Goal: Information Seeking & Learning: Learn about a topic

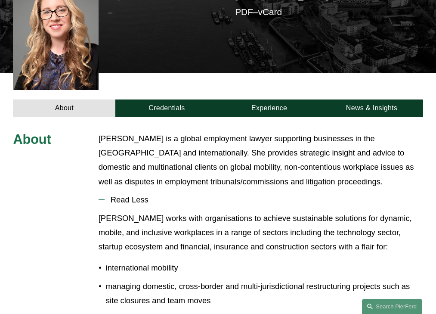
scroll to position [259, 0]
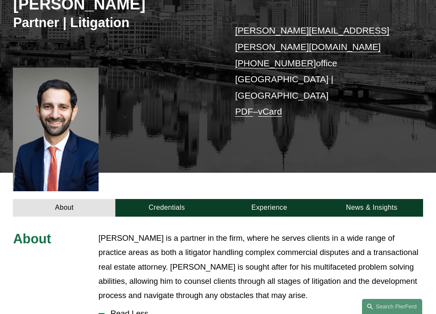
scroll to position [255, 0]
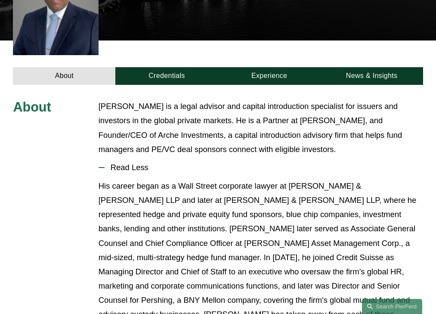
scroll to position [240, 0]
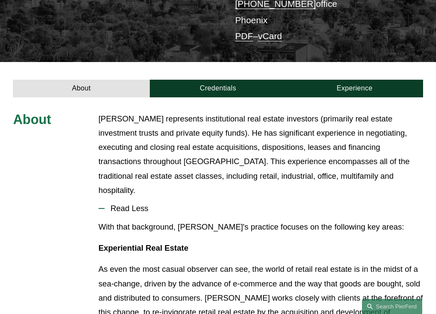
scroll to position [226, 0]
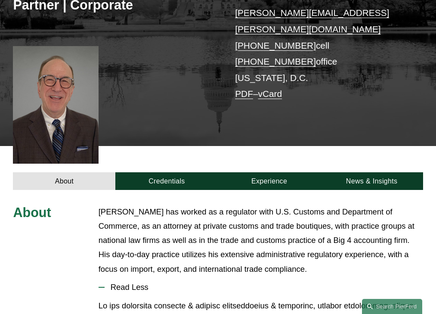
scroll to position [262, 0]
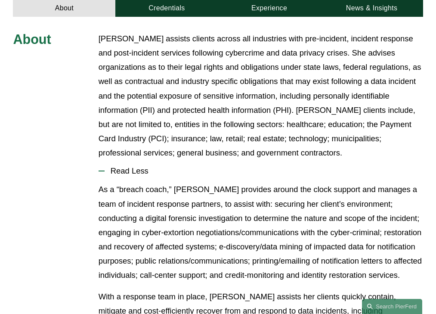
scroll to position [319, 0]
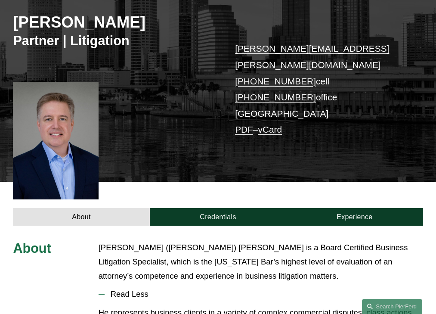
scroll to position [234, 0]
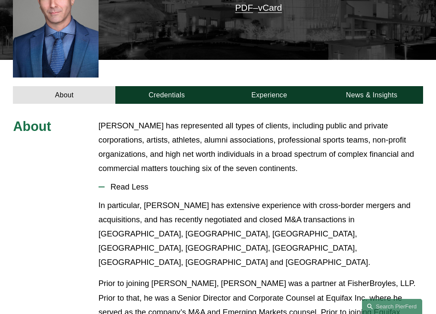
scroll to position [248, 0]
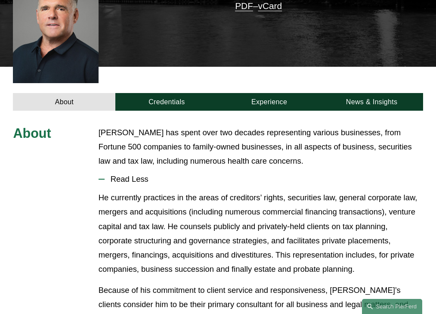
scroll to position [226, 0]
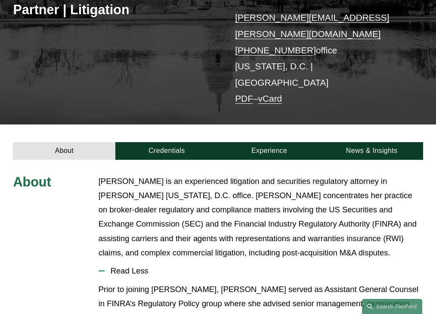
scroll to position [225, 0]
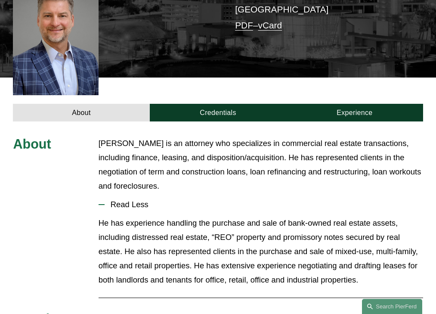
scroll to position [248, 0]
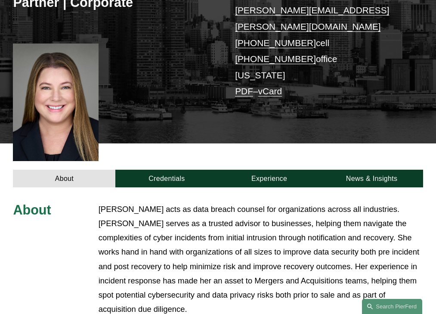
scroll to position [291, 0]
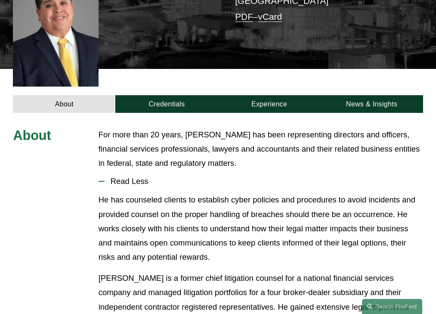
scroll to position [234, 0]
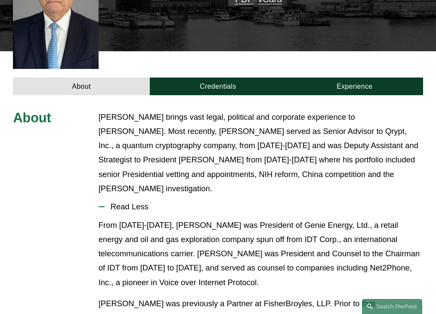
scroll to position [262, 0]
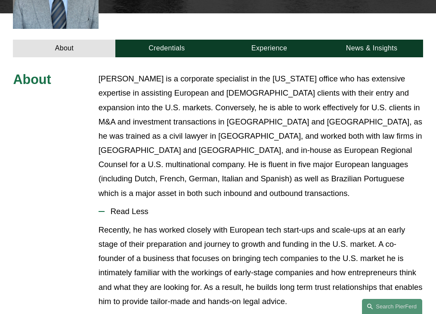
scroll to position [305, 0]
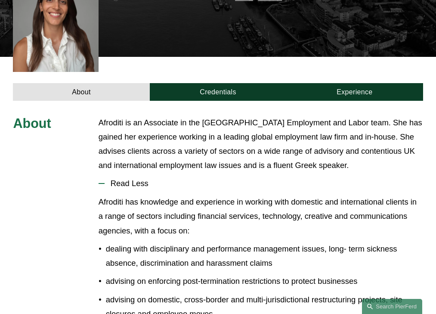
scroll to position [259, 0]
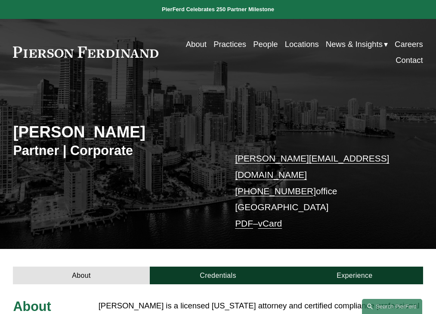
scroll to position [22, 0]
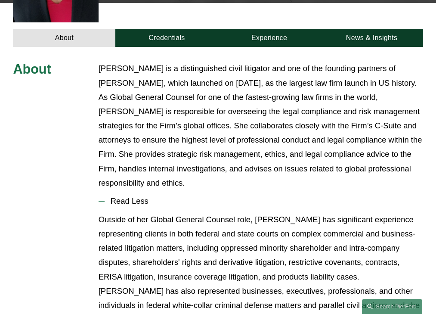
scroll to position [318, 0]
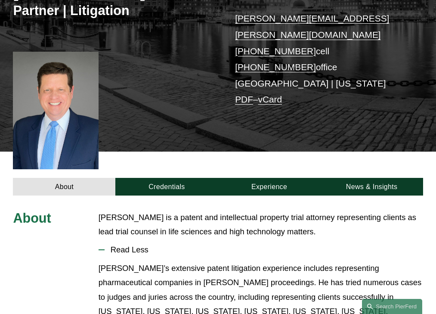
scroll to position [219, 0]
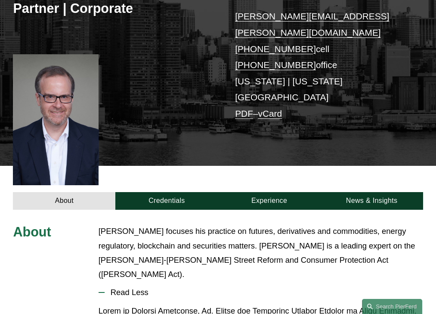
scroll to position [234, 0]
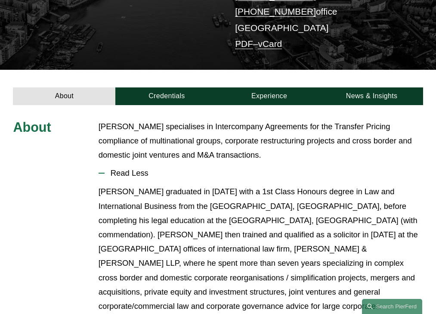
scroll to position [198, 0]
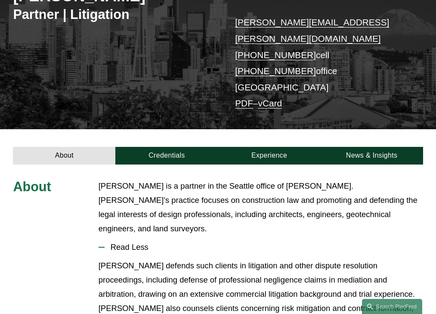
scroll to position [198, 0]
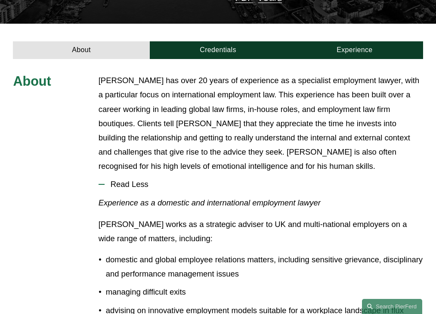
scroll to position [241, 0]
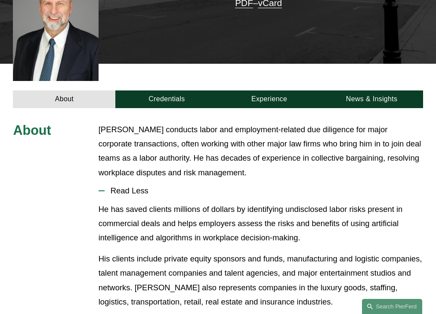
scroll to position [259, 0]
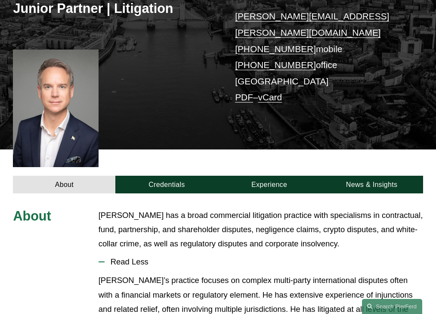
scroll to position [234, 0]
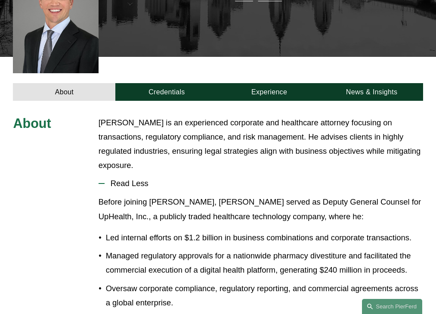
scroll to position [240, 0]
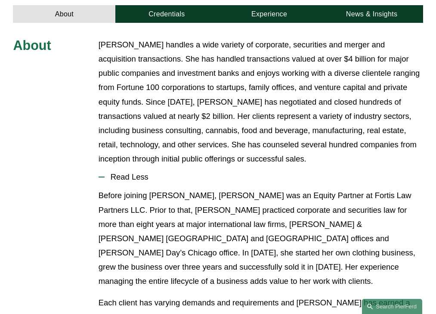
scroll to position [319, 0]
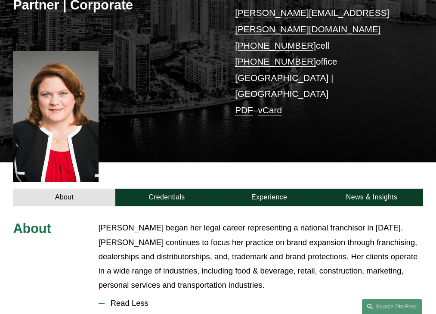
scroll to position [262, 0]
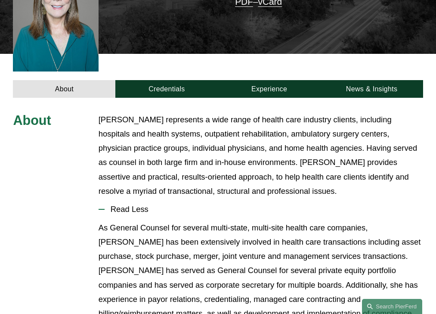
scroll to position [277, 0]
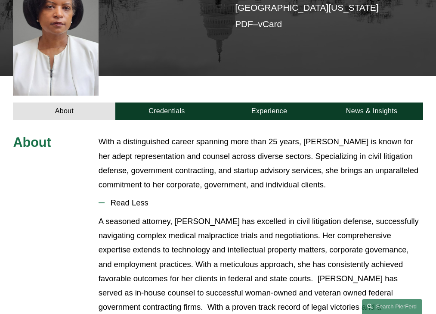
scroll to position [248, 0]
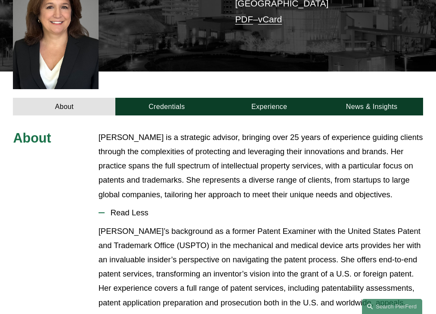
scroll to position [262, 0]
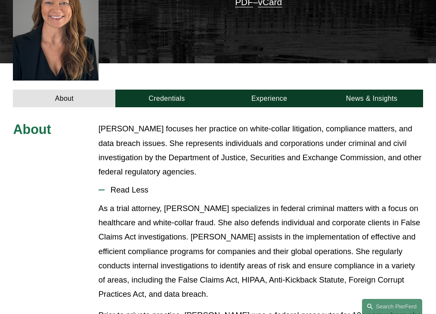
scroll to position [277, 0]
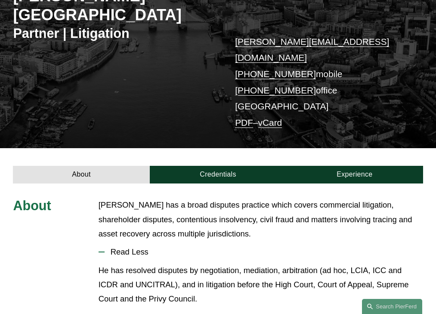
scroll to position [198, 0]
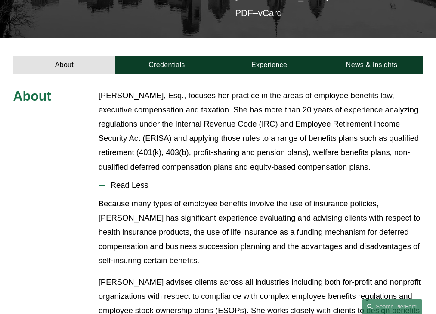
scroll to position [243, 0]
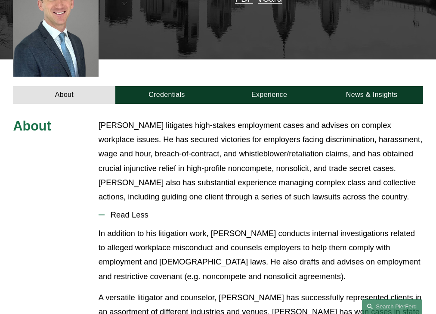
scroll to position [287, 0]
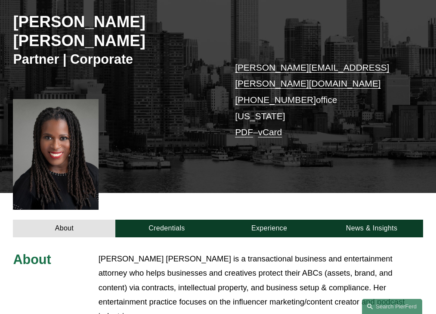
scroll to position [240, 0]
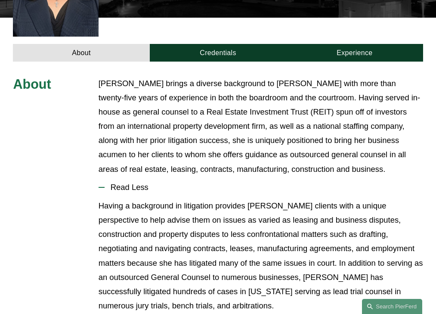
scroll to position [302, 0]
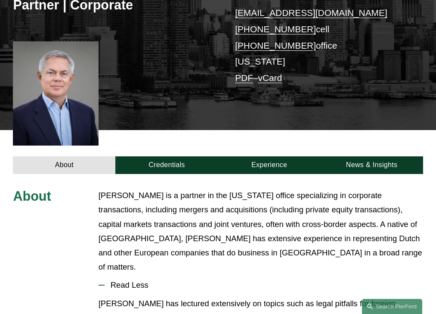
scroll to position [262, 0]
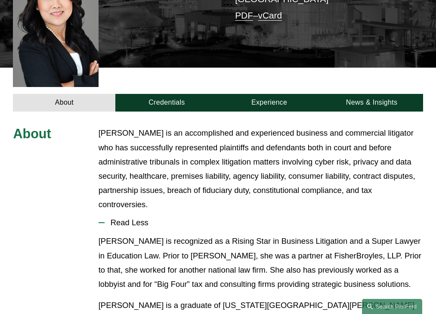
scroll to position [262, 0]
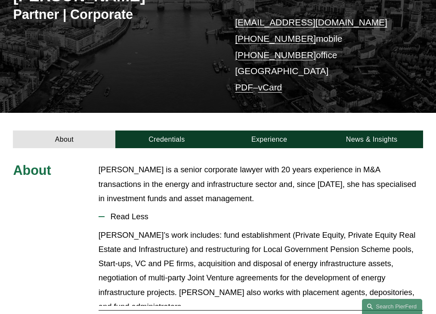
scroll to position [198, 0]
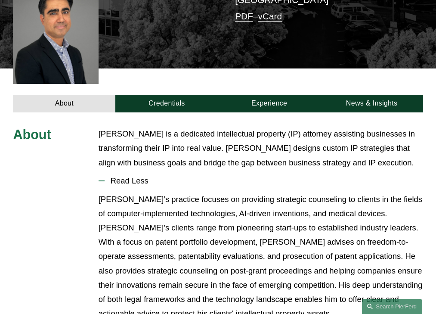
scroll to position [234, 0]
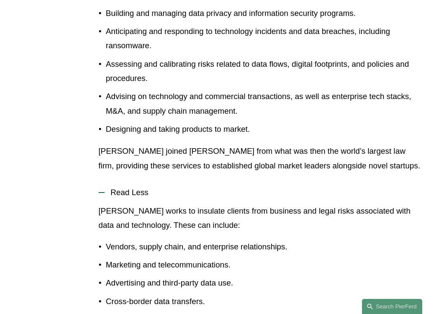
scroll to position [424, 0]
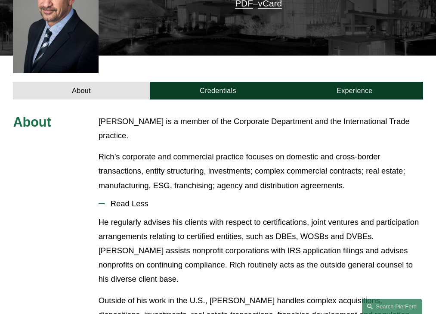
scroll to position [255, 0]
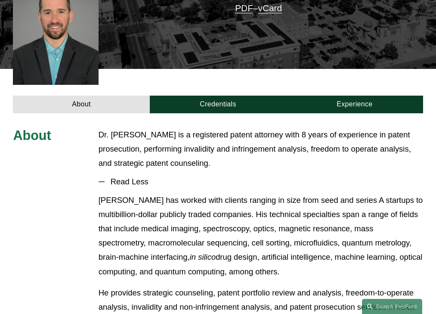
scroll to position [234, 0]
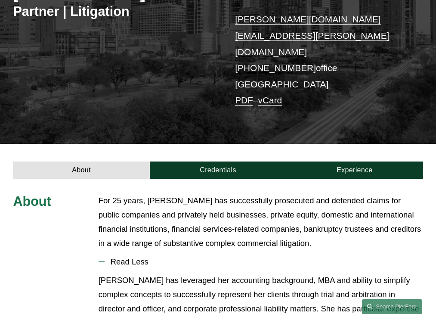
scroll to position [214, 0]
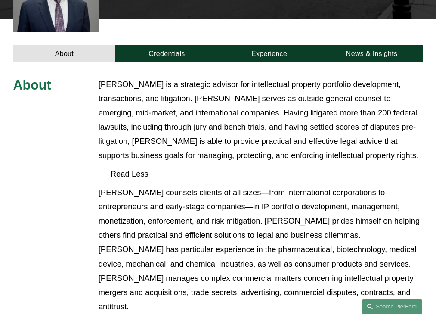
scroll to position [305, 0]
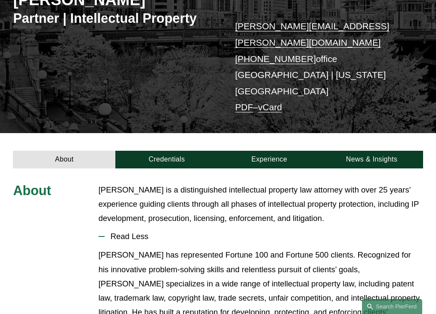
scroll to position [182, 0]
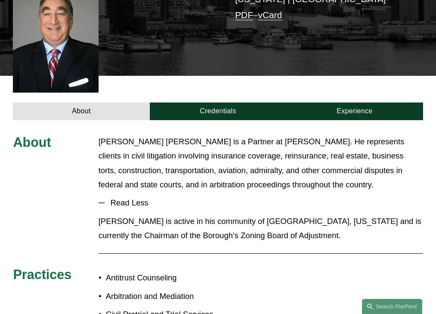
scroll to position [240, 0]
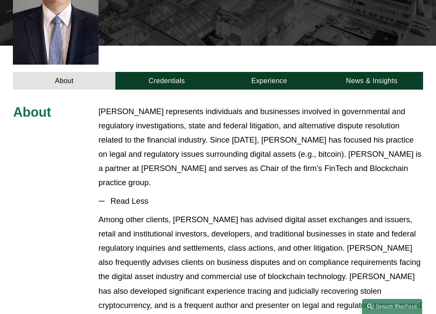
scroll to position [273, 0]
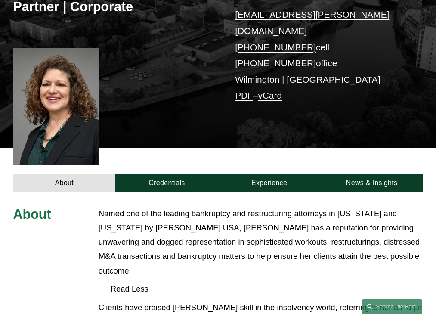
scroll to position [248, 0]
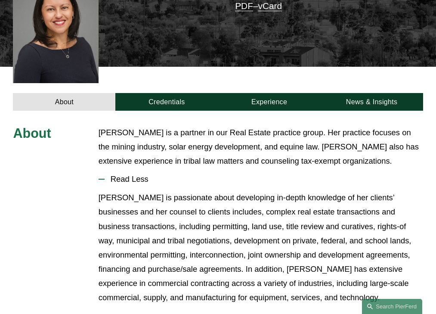
scroll to position [226, 0]
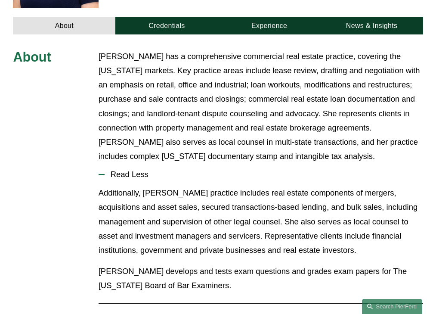
scroll to position [305, 0]
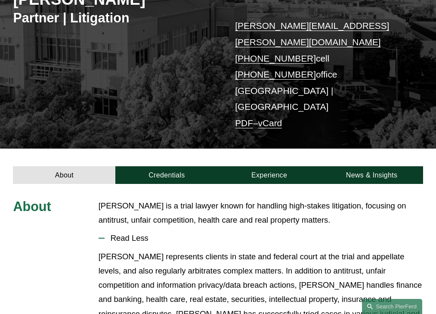
scroll to position [184, 0]
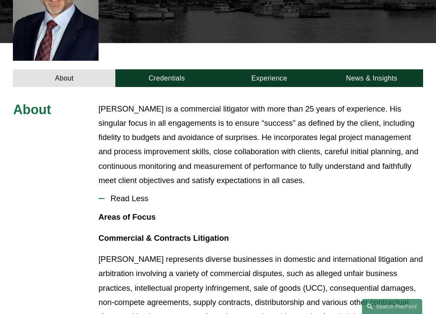
scroll to position [277, 0]
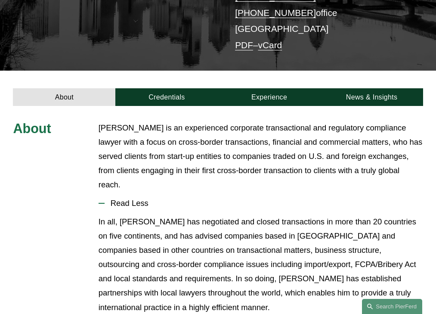
scroll to position [214, 0]
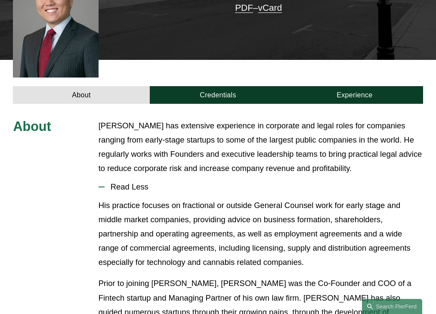
scroll to position [248, 0]
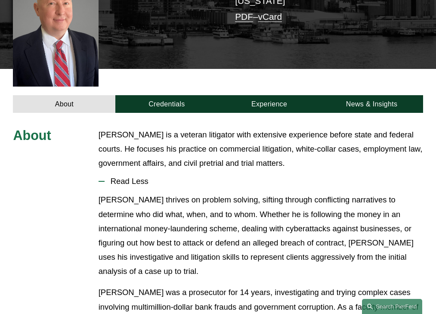
scroll to position [234, 0]
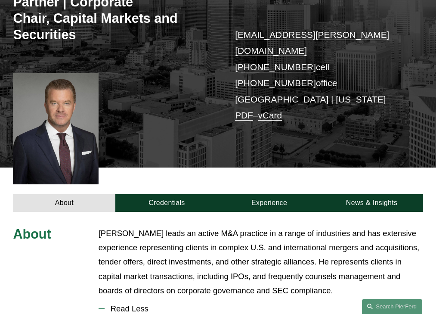
scroll to position [286, 0]
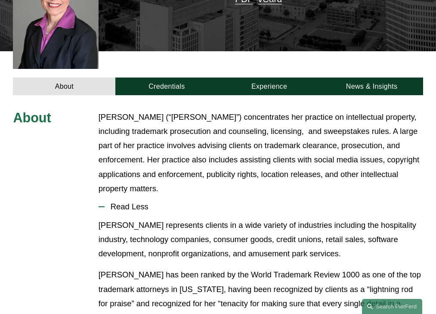
scroll to position [262, 0]
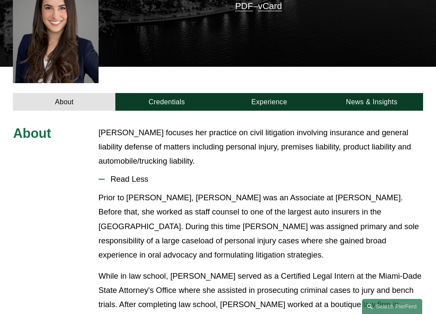
scroll to position [226, 0]
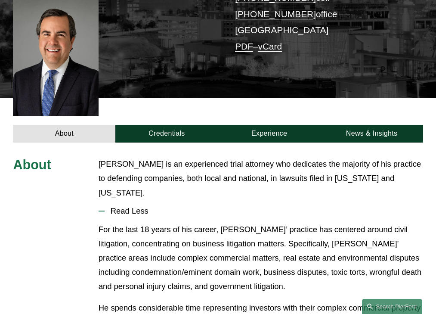
scroll to position [219, 0]
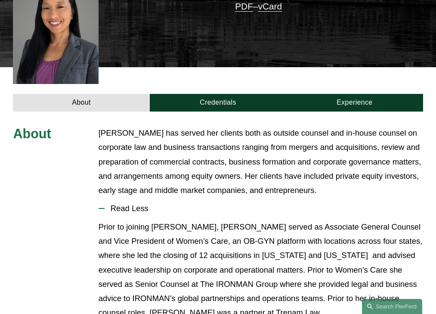
scroll to position [255, 0]
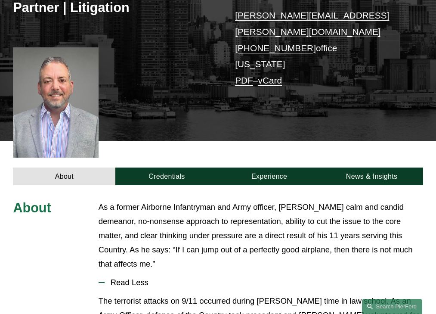
scroll to position [240, 0]
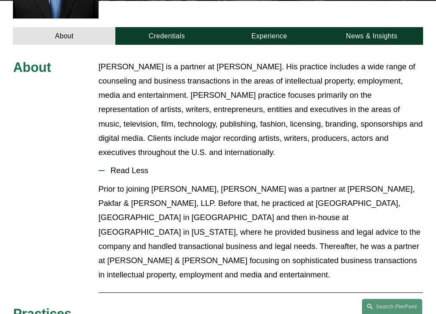
scroll to position [291, 0]
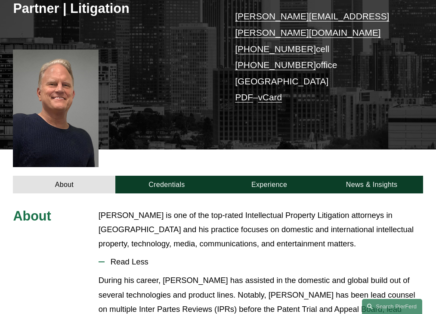
scroll to position [234, 0]
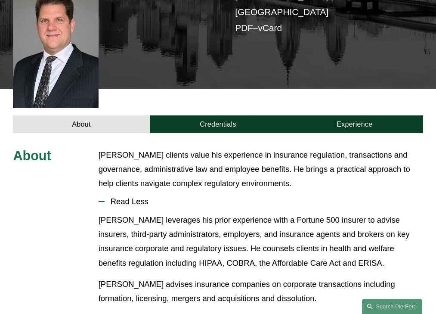
scroll to position [244, 0]
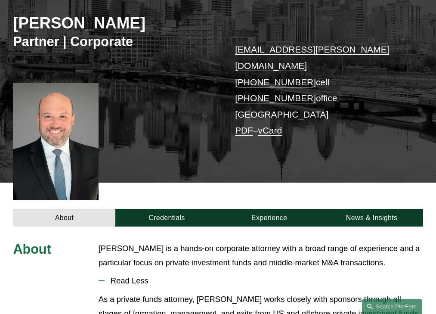
scroll to position [219, 0]
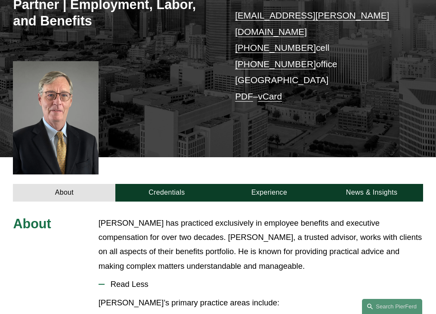
scroll to position [259, 0]
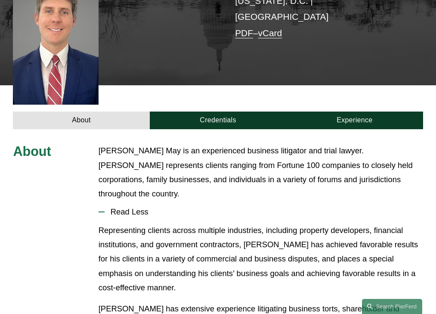
scroll to position [234, 0]
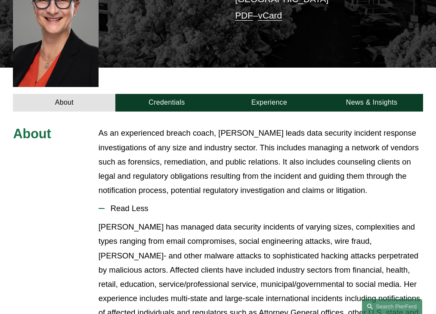
scroll to position [262, 0]
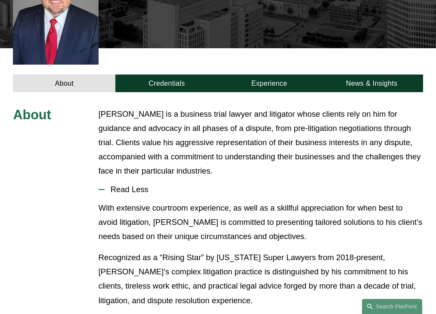
scroll to position [255, 0]
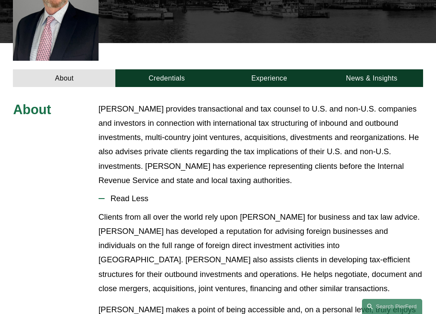
scroll to position [277, 0]
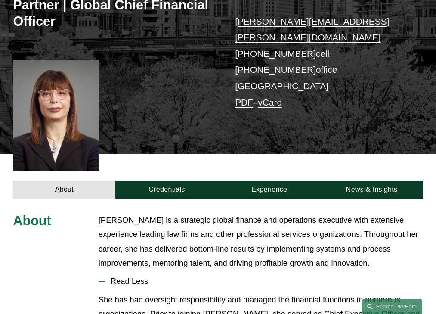
scroll to position [256, 0]
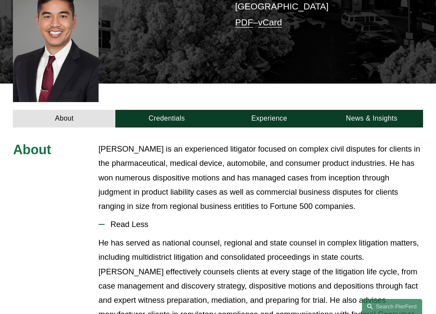
scroll to position [255, 0]
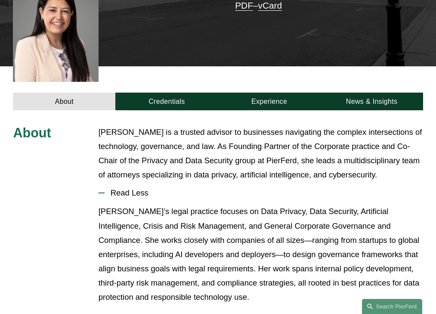
scroll to position [264, 0]
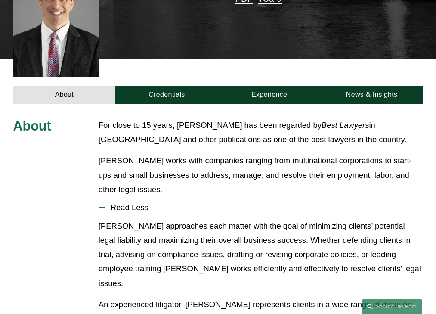
scroll to position [266, 0]
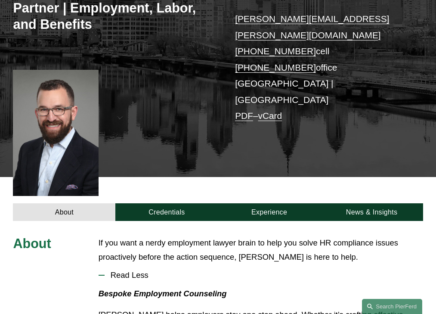
scroll to position [230, 0]
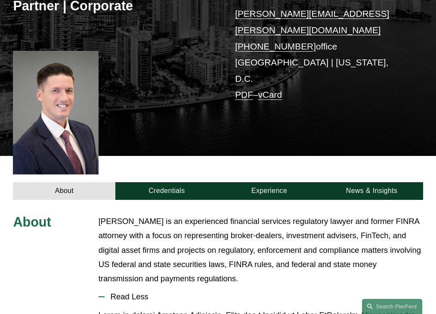
scroll to position [255, 0]
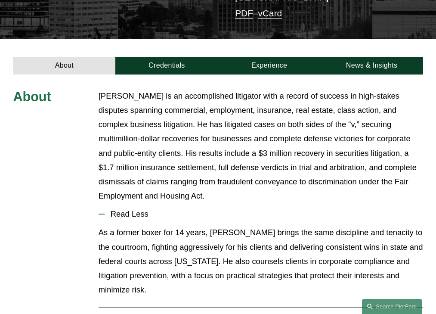
scroll to position [239, 0]
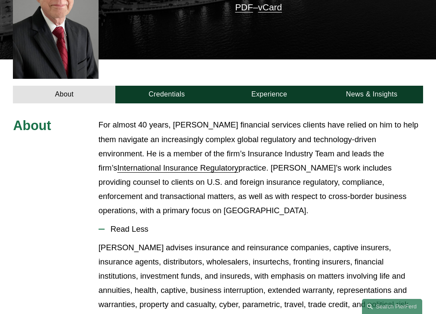
scroll to position [277, 0]
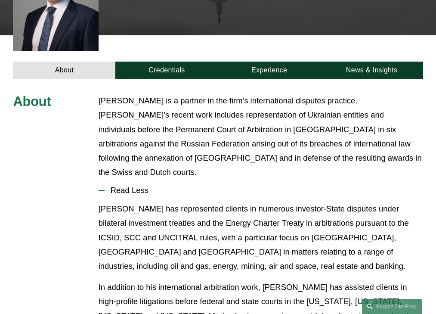
scroll to position [262, 0]
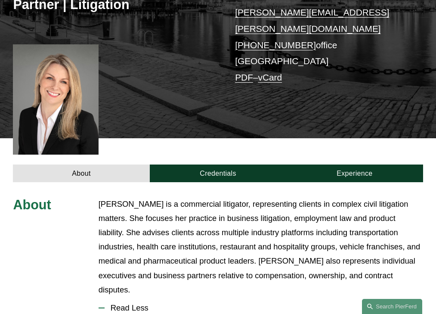
scroll to position [269, 0]
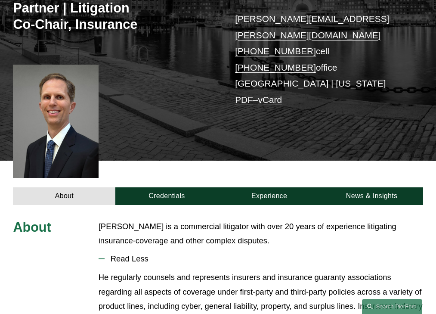
scroll to position [230, 0]
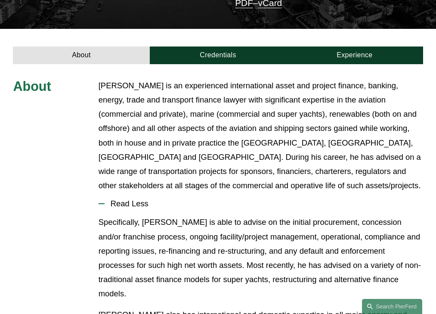
scroll to position [255, 0]
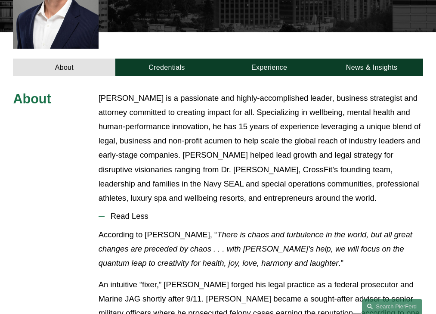
scroll to position [311, 0]
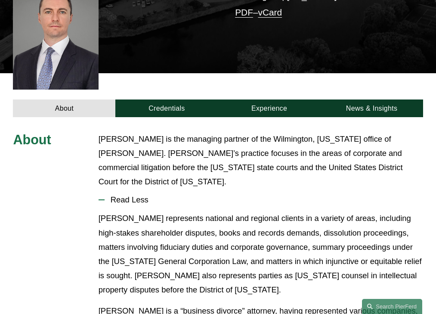
scroll to position [226, 0]
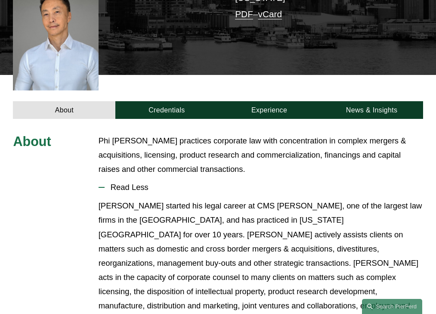
scroll to position [250, 0]
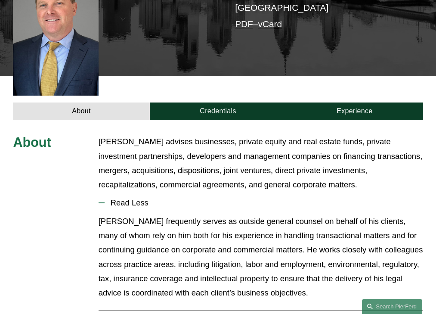
scroll to position [248, 0]
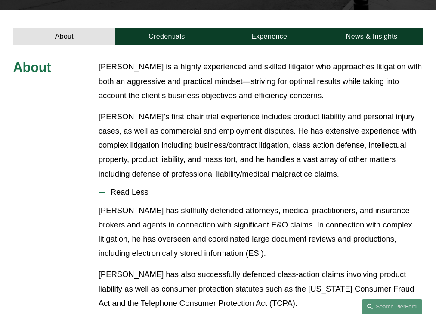
scroll to position [260, 0]
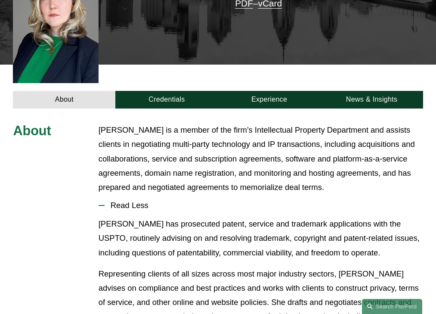
scroll to position [255, 0]
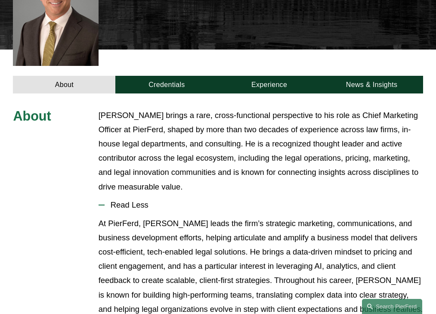
scroll to position [269, 0]
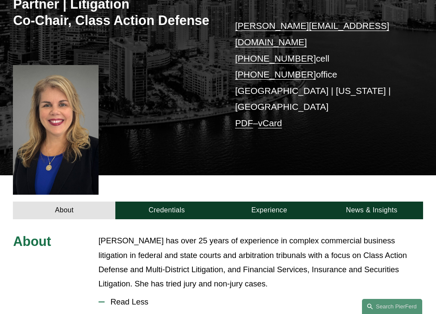
scroll to position [261, 0]
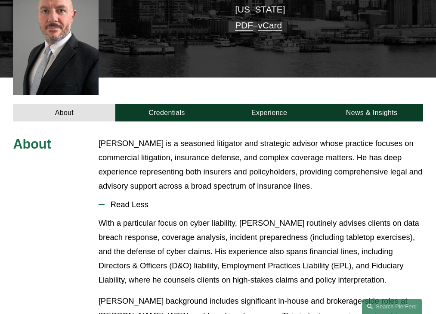
scroll to position [248, 0]
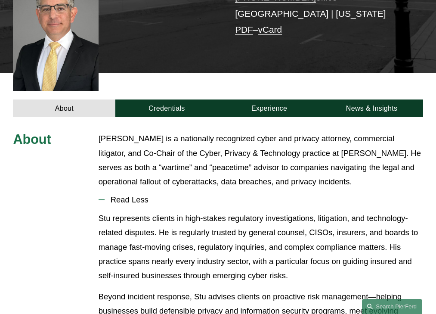
scroll to position [279, 0]
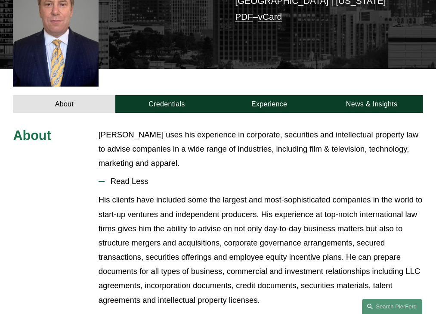
scroll to position [234, 0]
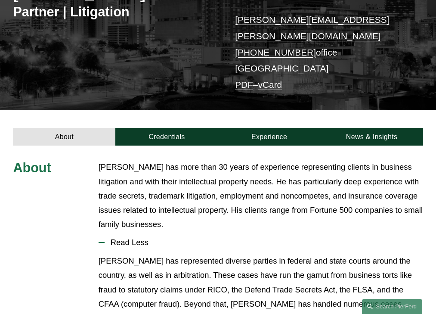
scroll to position [210, 0]
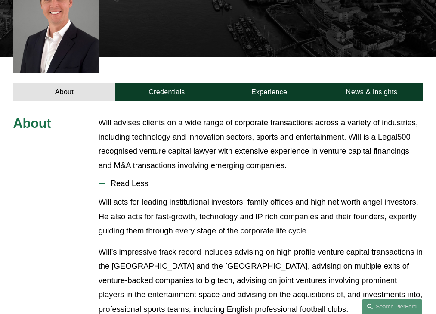
scroll to position [240, 0]
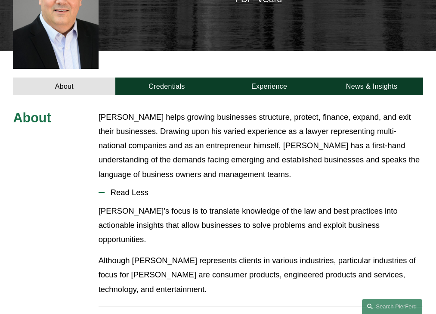
scroll to position [262, 0]
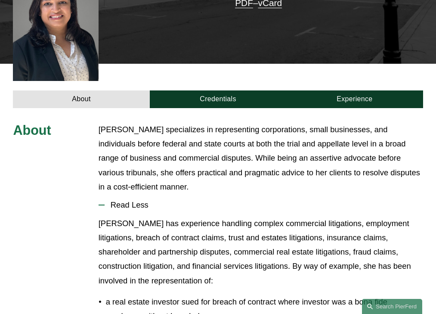
scroll to position [259, 0]
